Goal: Information Seeking & Learning: Learn about a topic

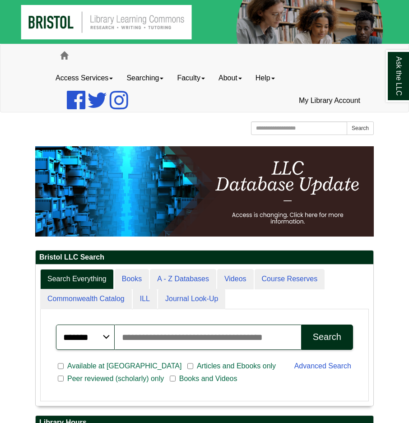
click at [123, 334] on input "Search articles, books, journals & more" at bounding box center [208, 336] width 186 height 25
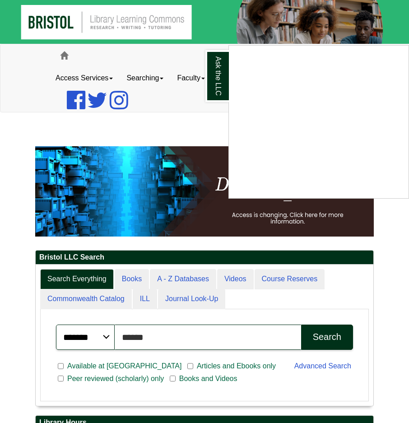
type input "******"
click at [333, 337] on div "Ask the LLC" at bounding box center [204, 211] width 409 height 423
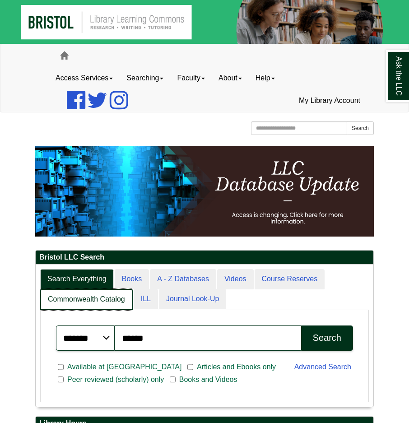
scroll to position [5, 5]
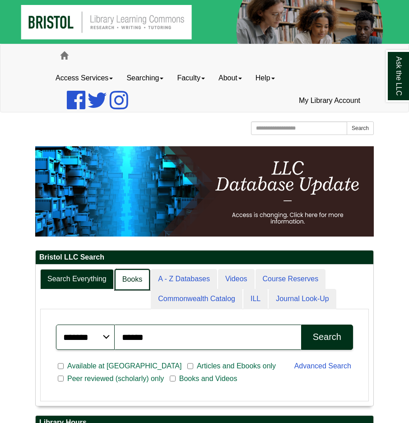
click at [136, 278] on link "Books" at bounding box center [132, 279] width 35 height 21
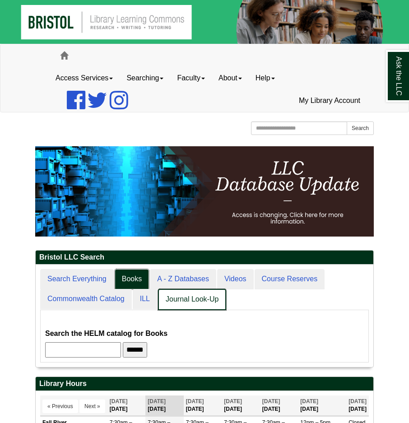
scroll to position [102, 337]
click at [180, 300] on link "Journal Look-Up" at bounding box center [192, 299] width 68 height 21
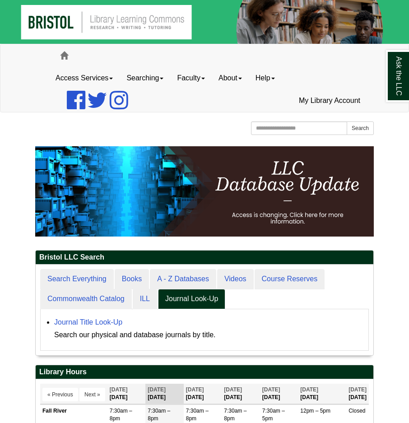
click at [267, 299] on ul "Search Everything Books A - Z Databases Videos Course Reserves Commonwealth Cat…" at bounding box center [204, 289] width 328 height 40
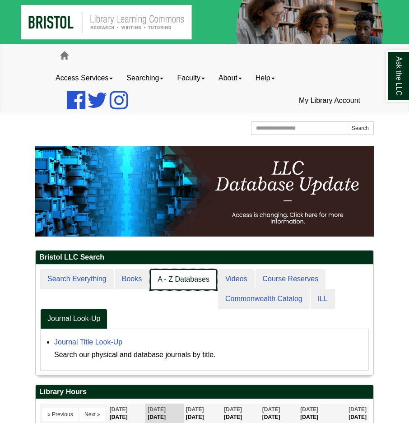
click at [197, 276] on link "A - Z Databases" at bounding box center [183, 279] width 67 height 21
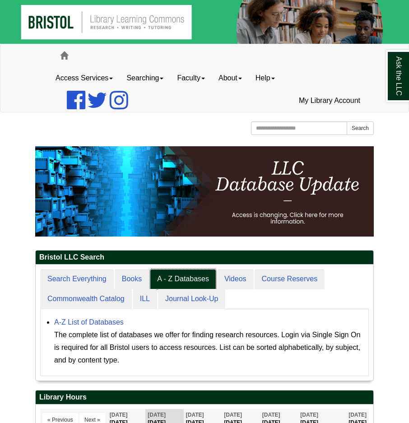
scroll to position [115, 337]
click at [106, 322] on link "A-Z List of Databases" at bounding box center [88, 322] width 69 height 8
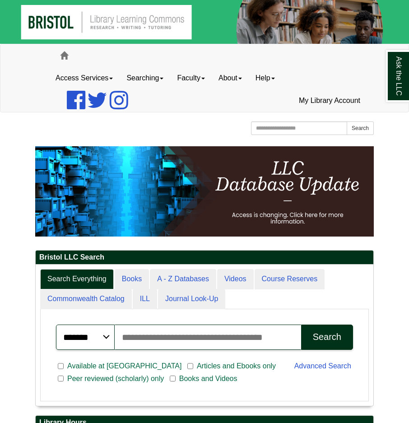
scroll to position [142, 337]
click at [131, 336] on input "Search articles, books, journals & more" at bounding box center [208, 336] width 186 height 25
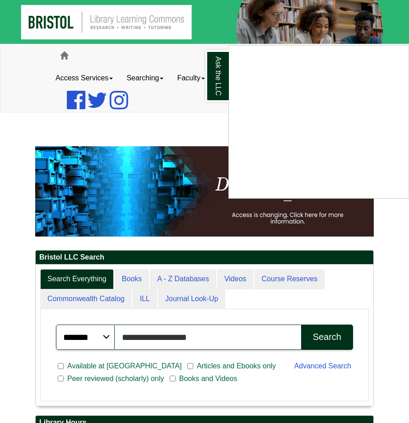
type input "**********"
click at [135, 365] on div "Ask the LLC" at bounding box center [204, 211] width 409 height 423
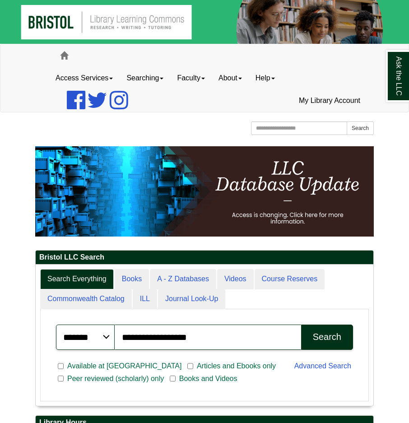
click at [335, 326] on button "Search" at bounding box center [327, 336] width 52 height 25
